Goal: Transaction & Acquisition: Subscribe to service/newsletter

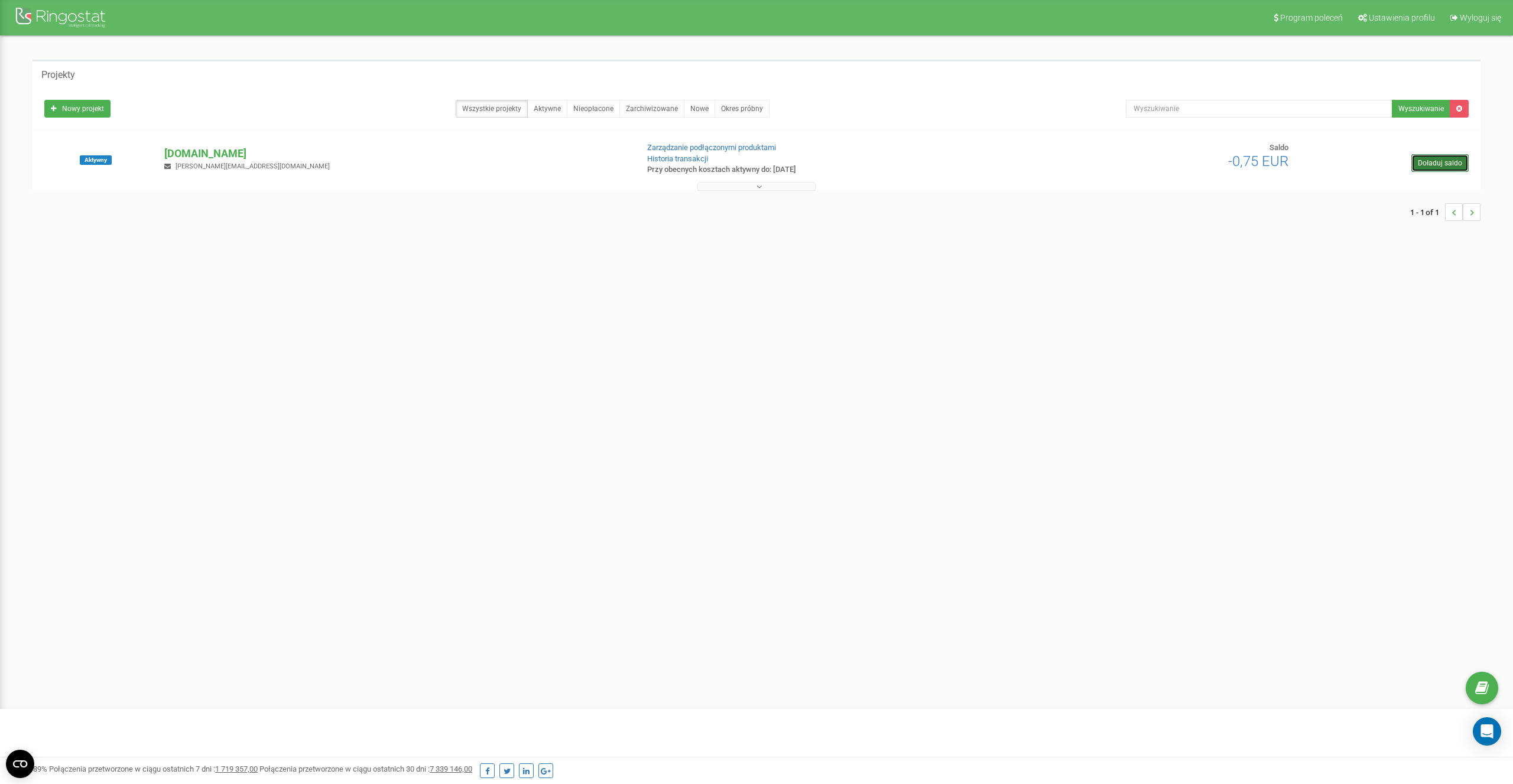
click at [1446, 170] on link "Doładuj saldo" at bounding box center [1439, 163] width 57 height 18
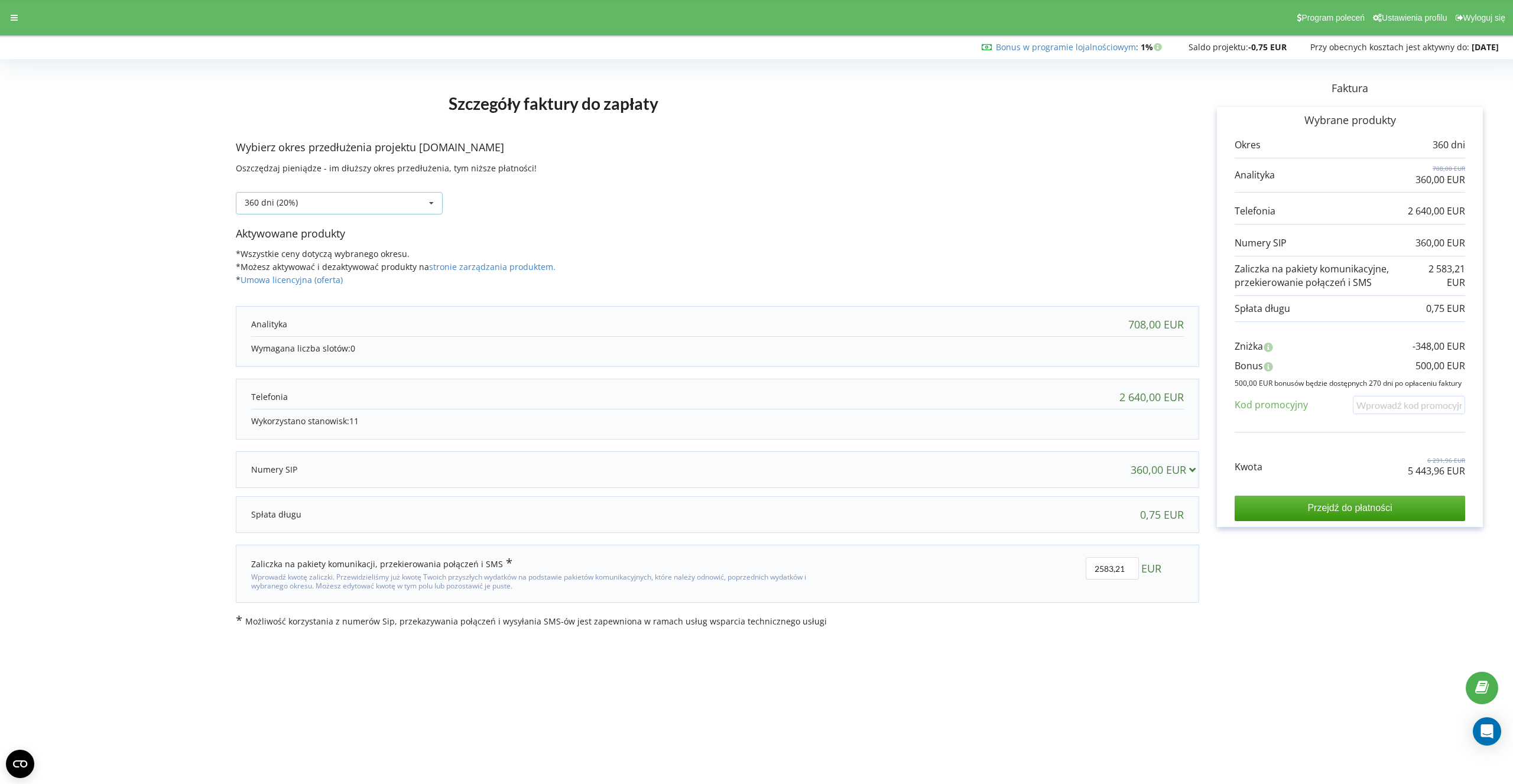
click at [364, 202] on div "360 dni (20%) Doładuj saldo bez przedłużania 30 dni" at bounding box center [339, 203] width 207 height 22
click at [297, 229] on div "Doładuj saldo bez przedłużania" at bounding box center [339, 225] width 206 height 22
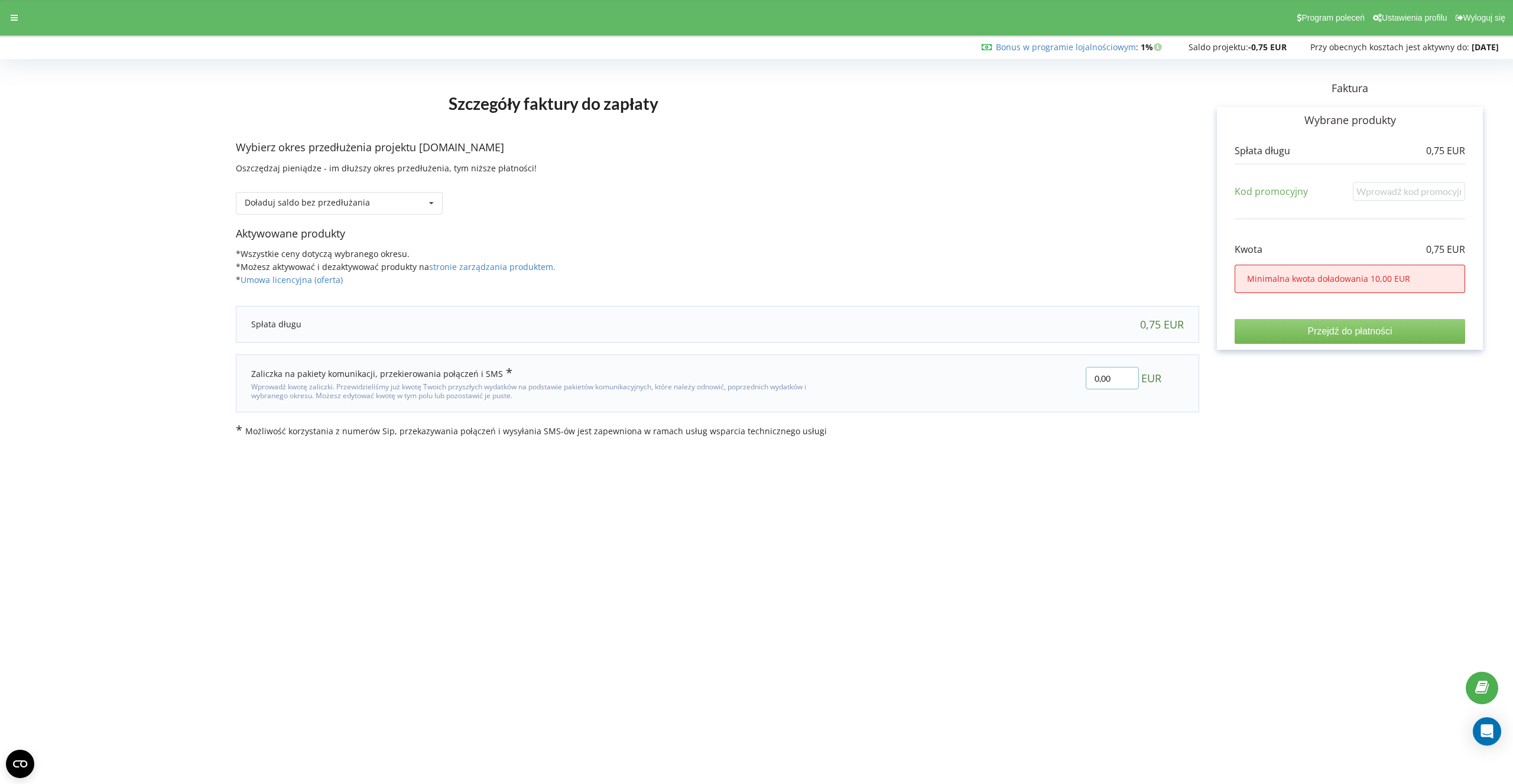
click at [1102, 378] on input "0,00" at bounding box center [1112, 378] width 53 height 22
type input "40,00"
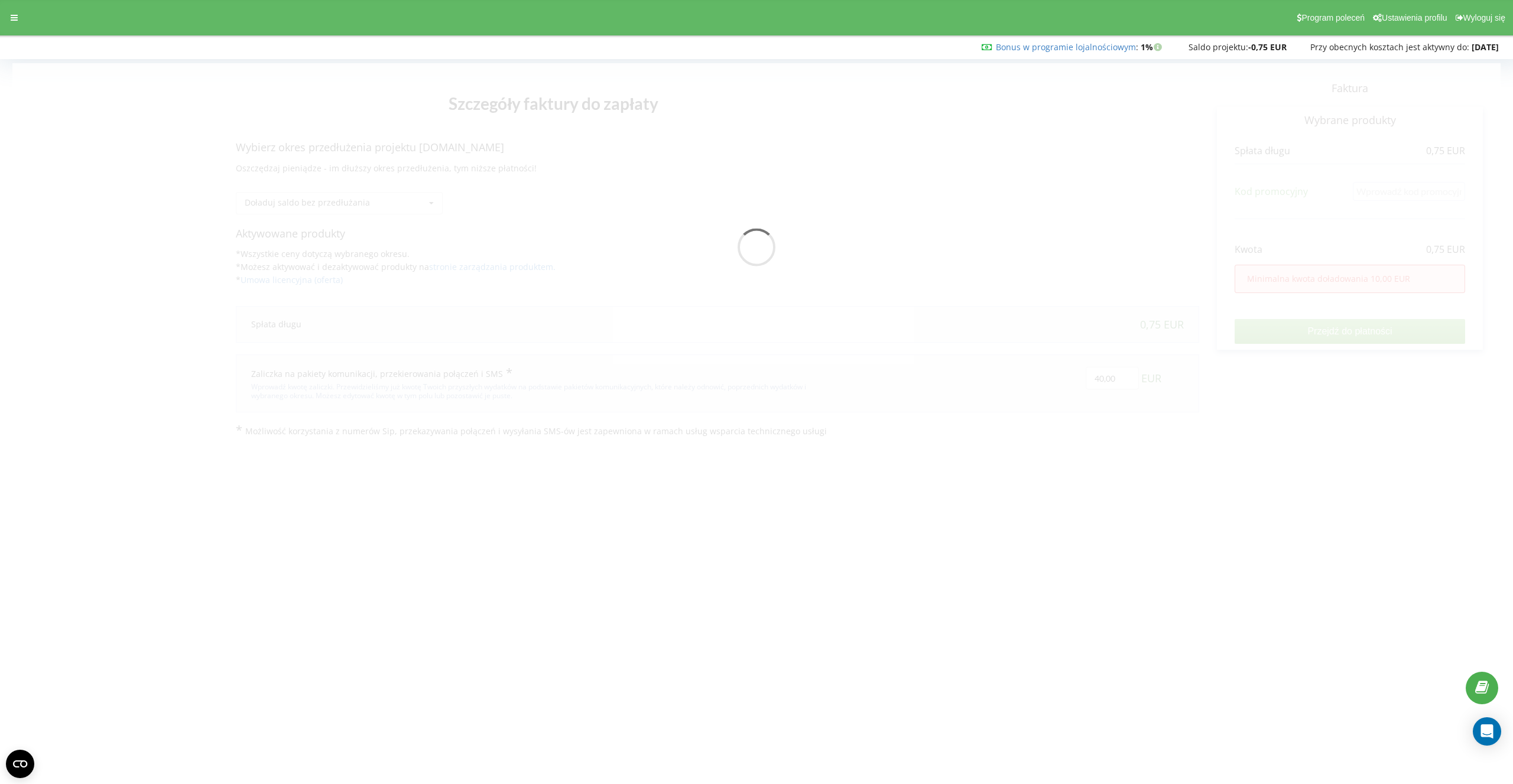
click at [1311, 468] on body "Program poleceń Ustawienia profilu Wyloguj się Bonus w programie lojalnościowym…" at bounding box center [756, 392] width 1513 height 784
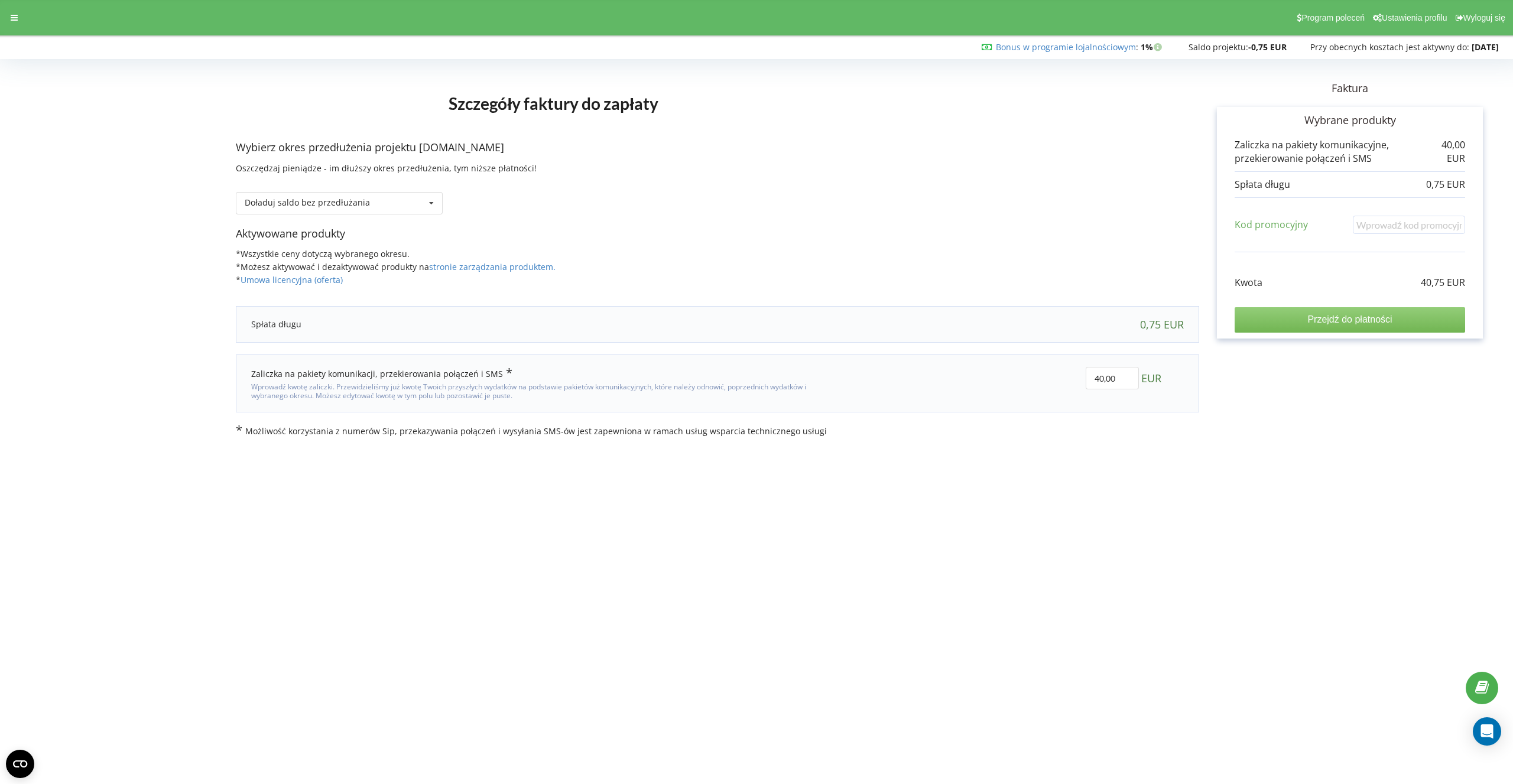
click at [1314, 316] on input "Przejdź do płatności" at bounding box center [1350, 319] width 230 height 24
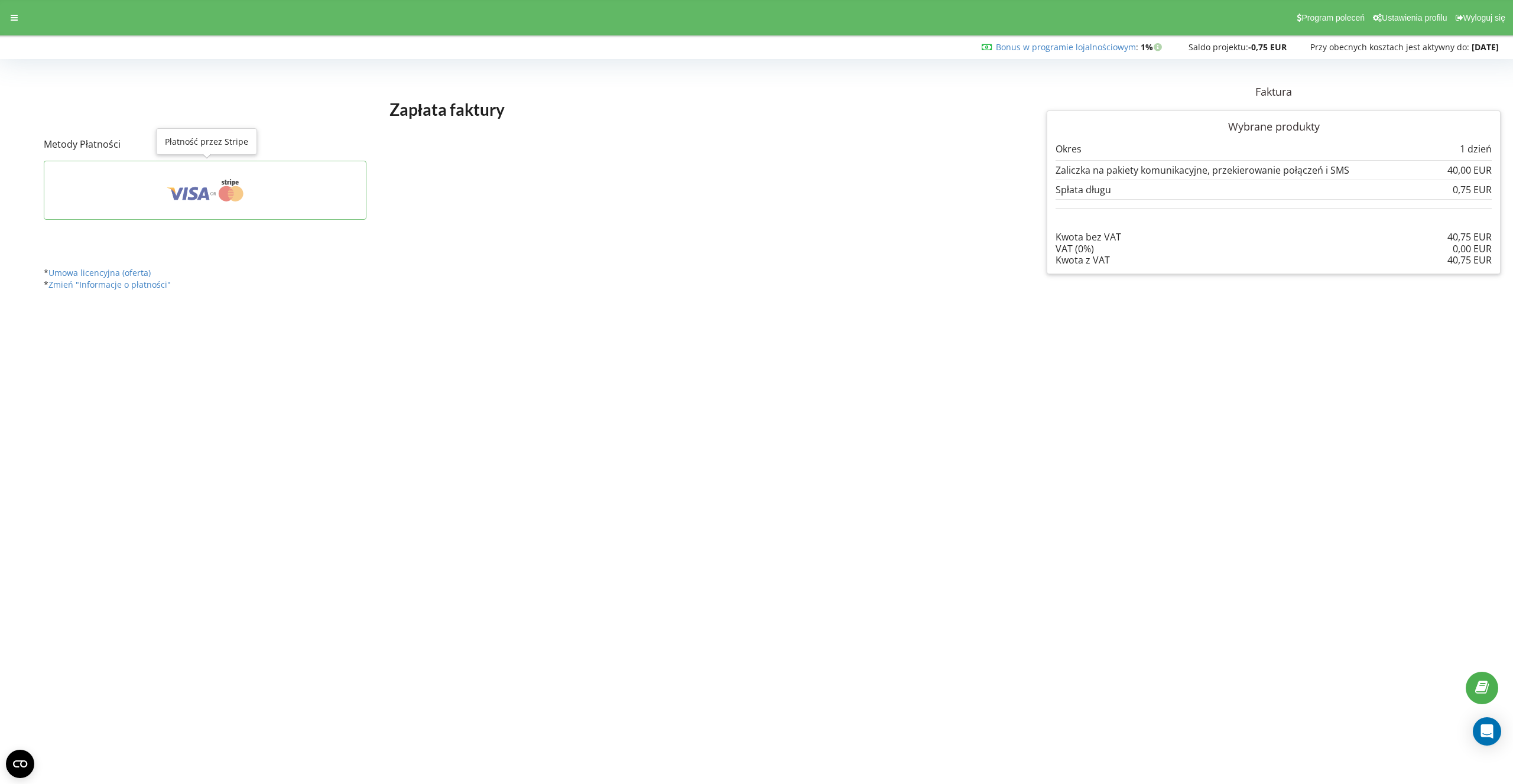
click at [225, 200] on icon at bounding box center [226, 193] width 16 height 16
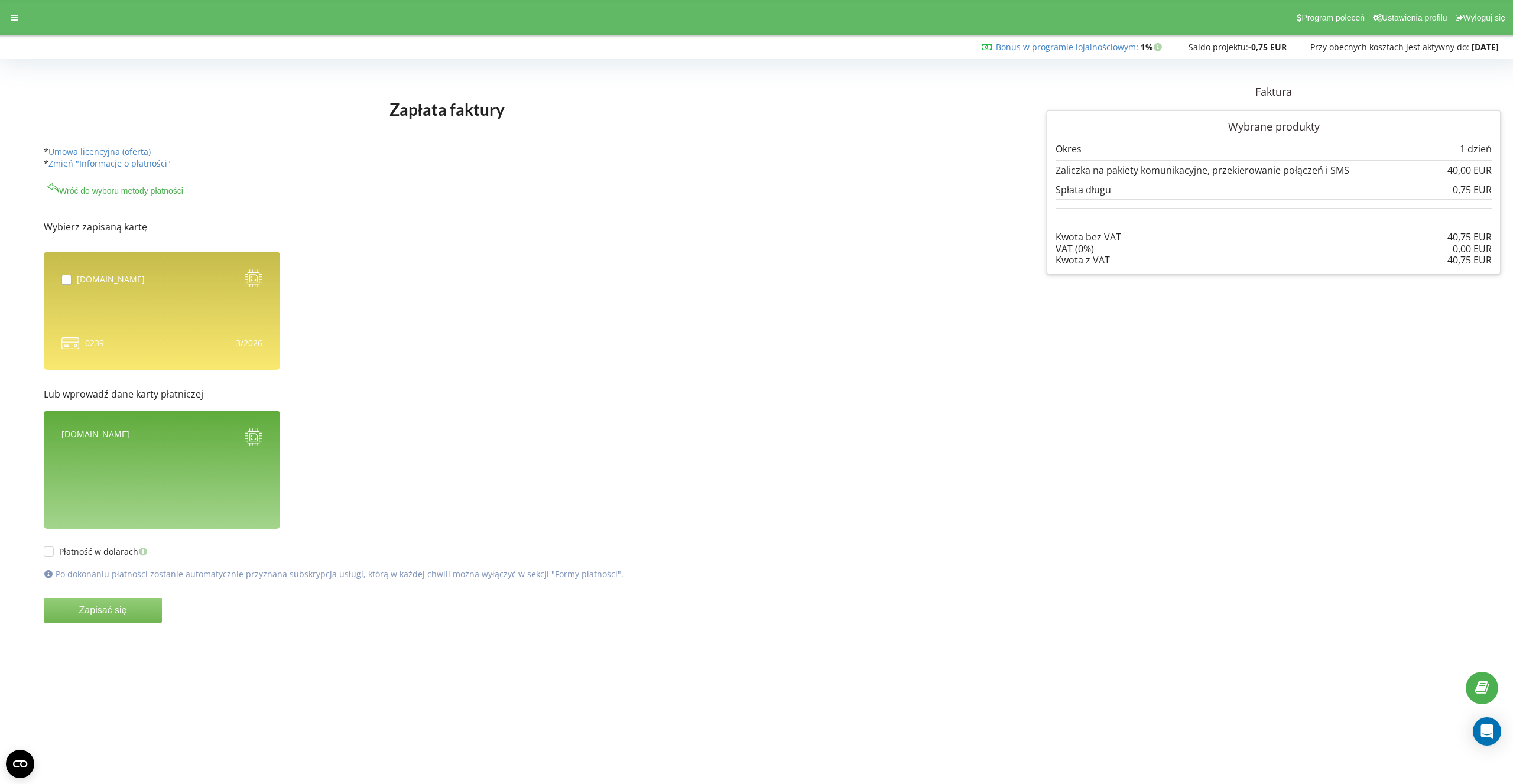
click at [69, 275] on label at bounding box center [69, 275] width 16 height 0
checkbox input "true"
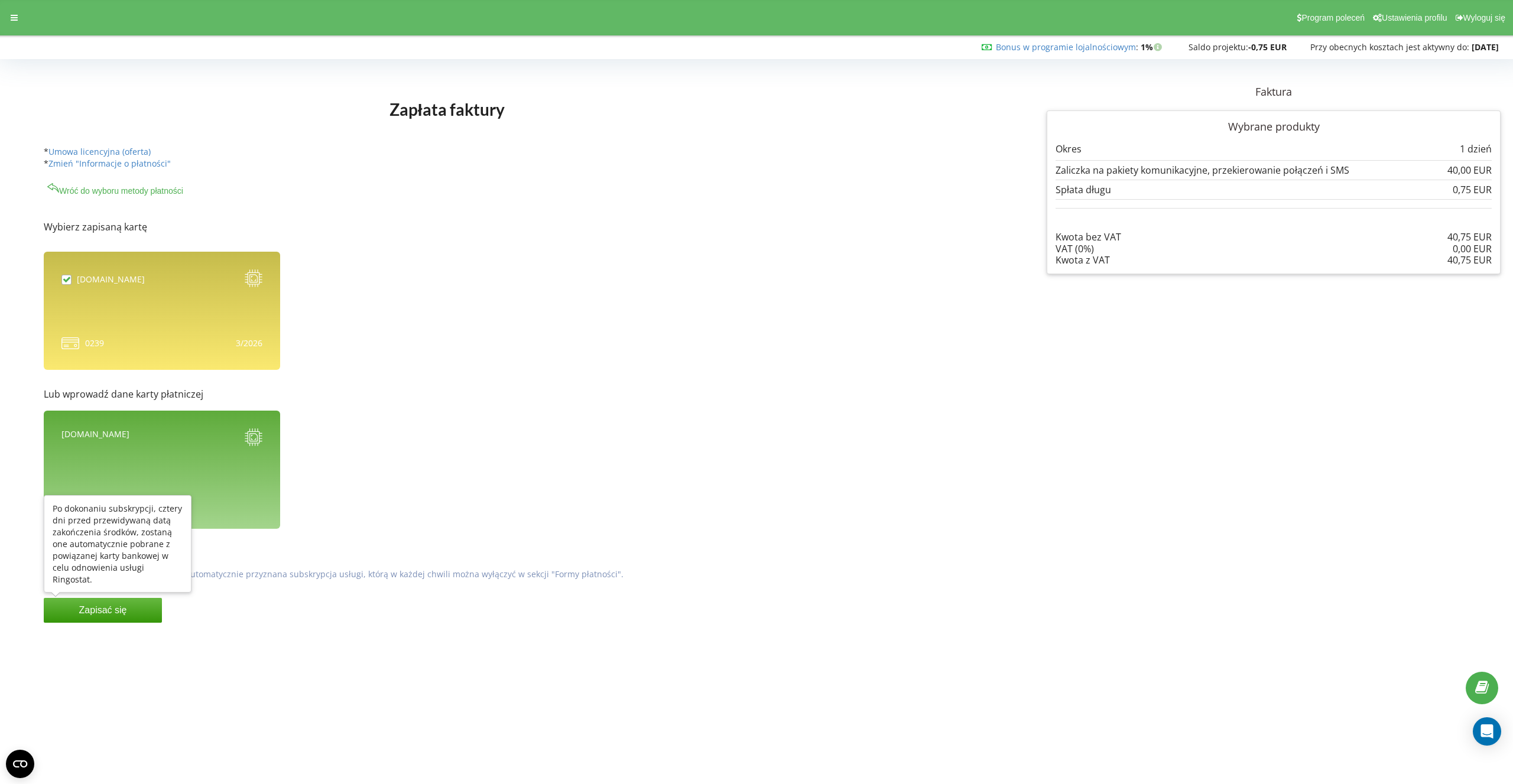
click at [98, 616] on button "Zapisać się" at bounding box center [103, 610] width 118 height 24
